Goal: Task Accomplishment & Management: Use online tool/utility

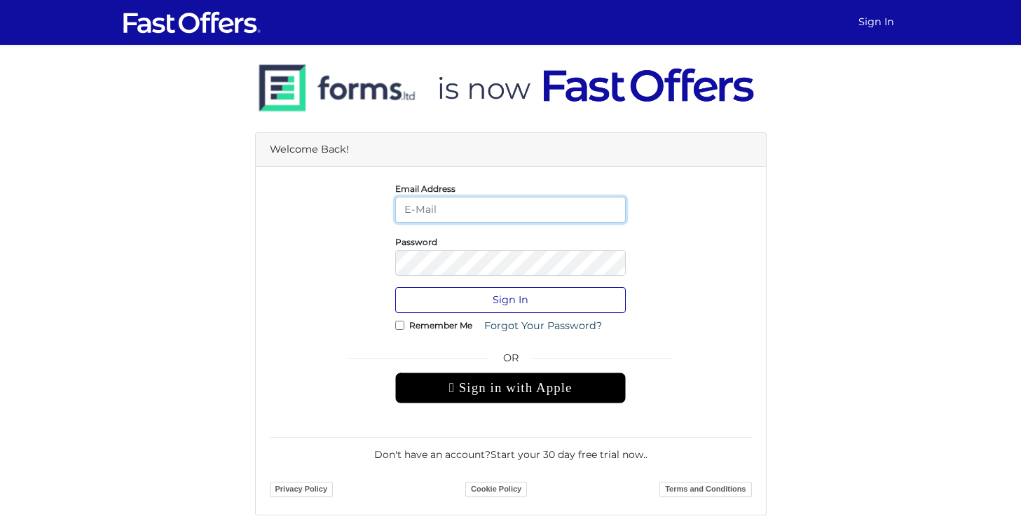
type input "[EMAIL_ADDRESS][DOMAIN_NAME]"
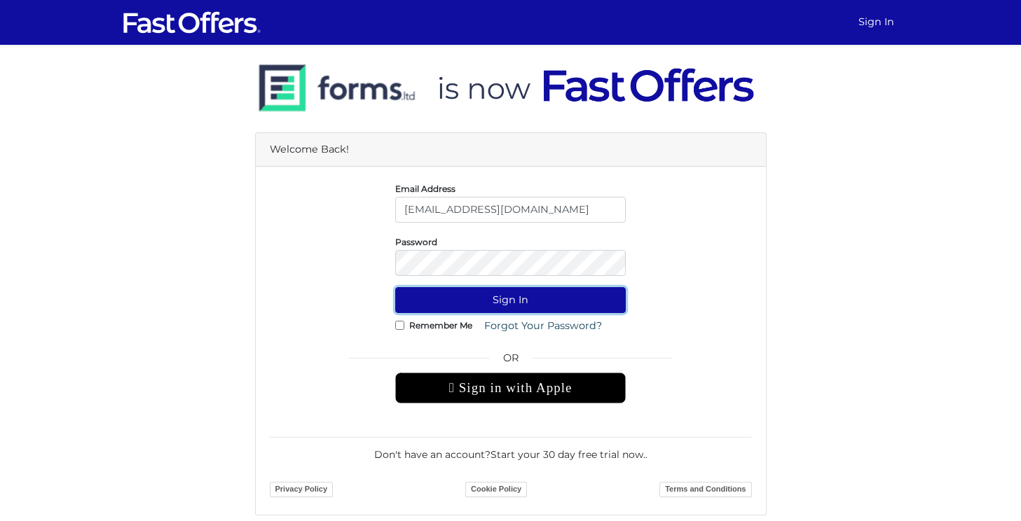
click at [514, 300] on button "Sign In" at bounding box center [510, 300] width 231 height 26
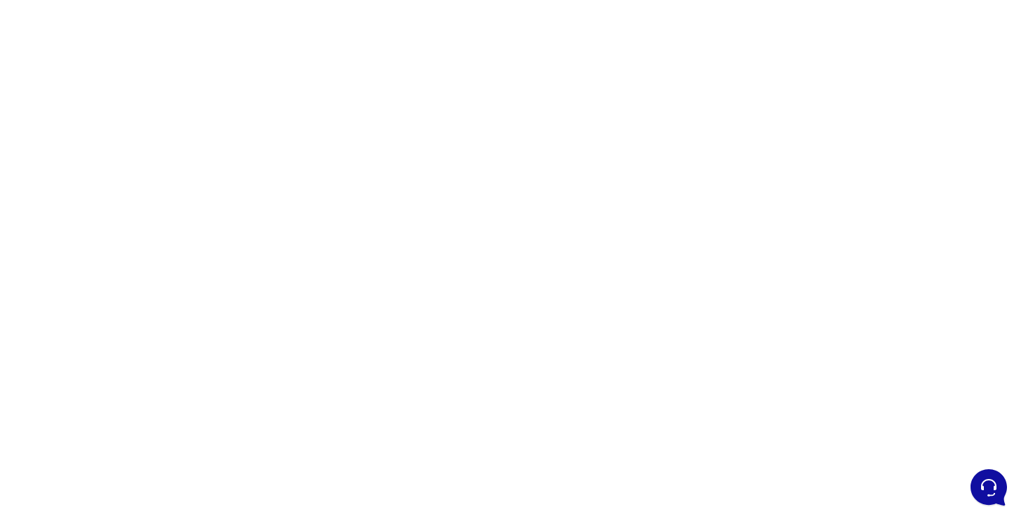
scroll to position [93, 0]
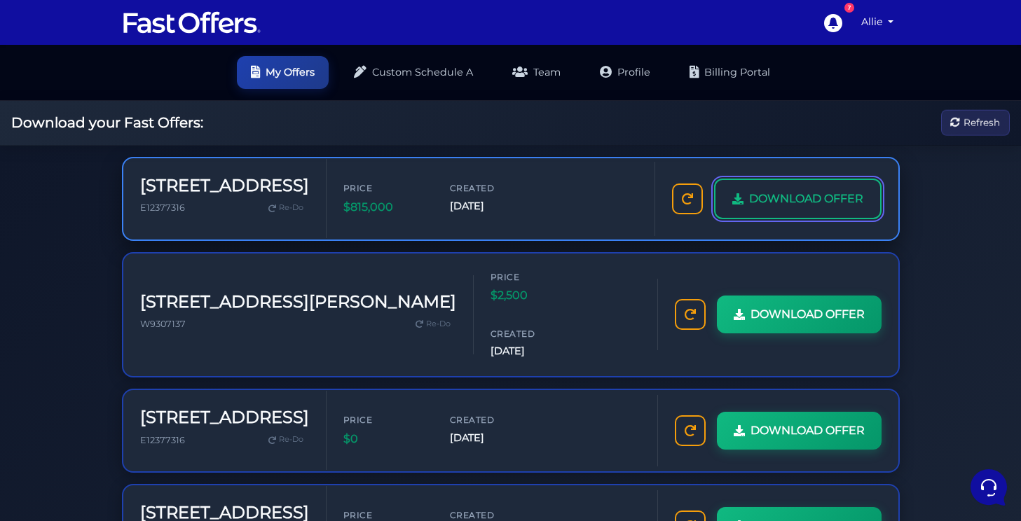
click at [758, 194] on span "DOWNLOAD OFFER" at bounding box center [806, 199] width 114 height 18
click at [842, 192] on span "DOWNLOAD OFFER" at bounding box center [806, 199] width 114 height 18
